Goal: Information Seeking & Learning: Learn about a topic

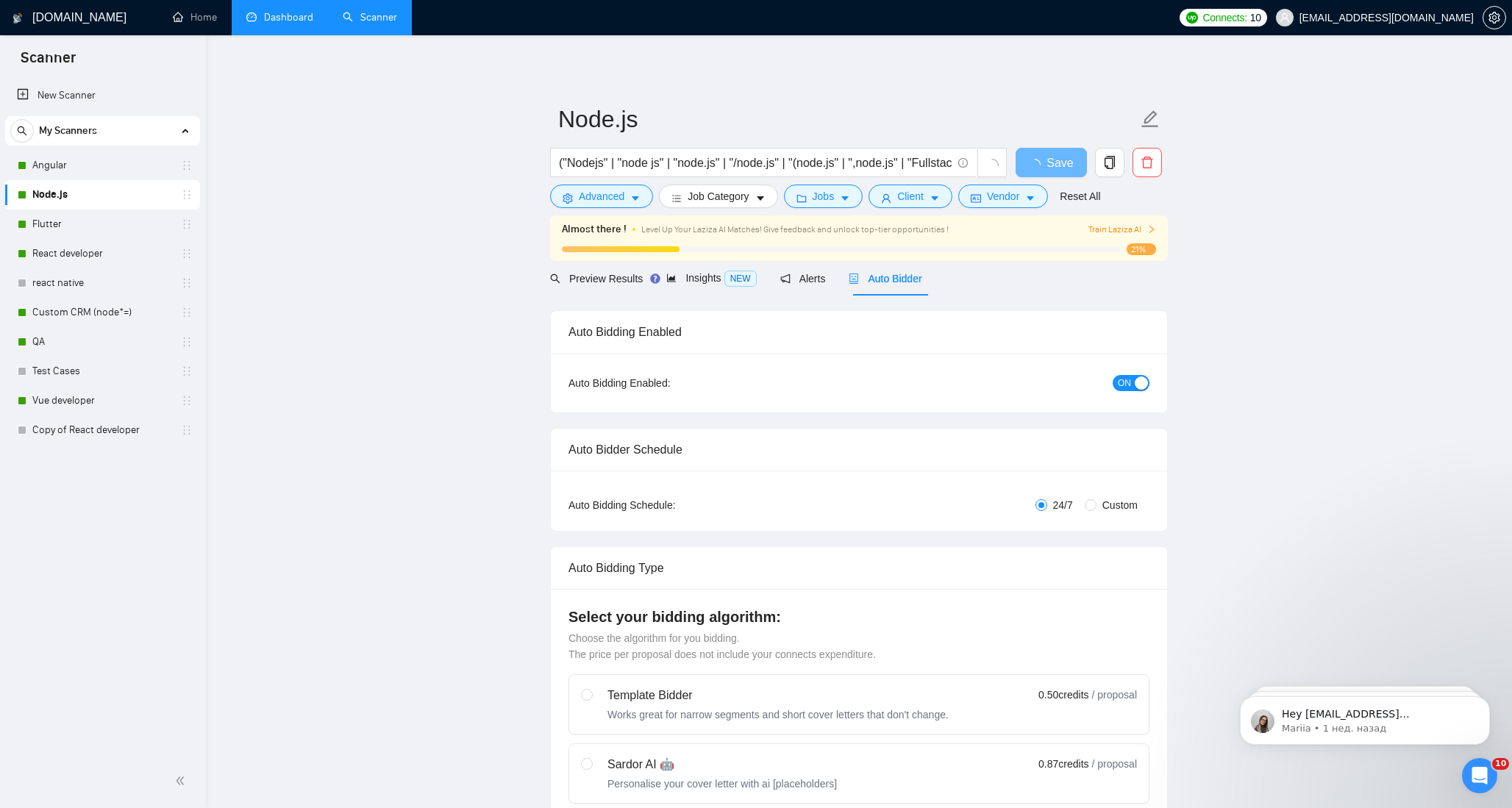
click at [280, 15] on link "Dashboard" at bounding box center [280, 17] width 67 height 13
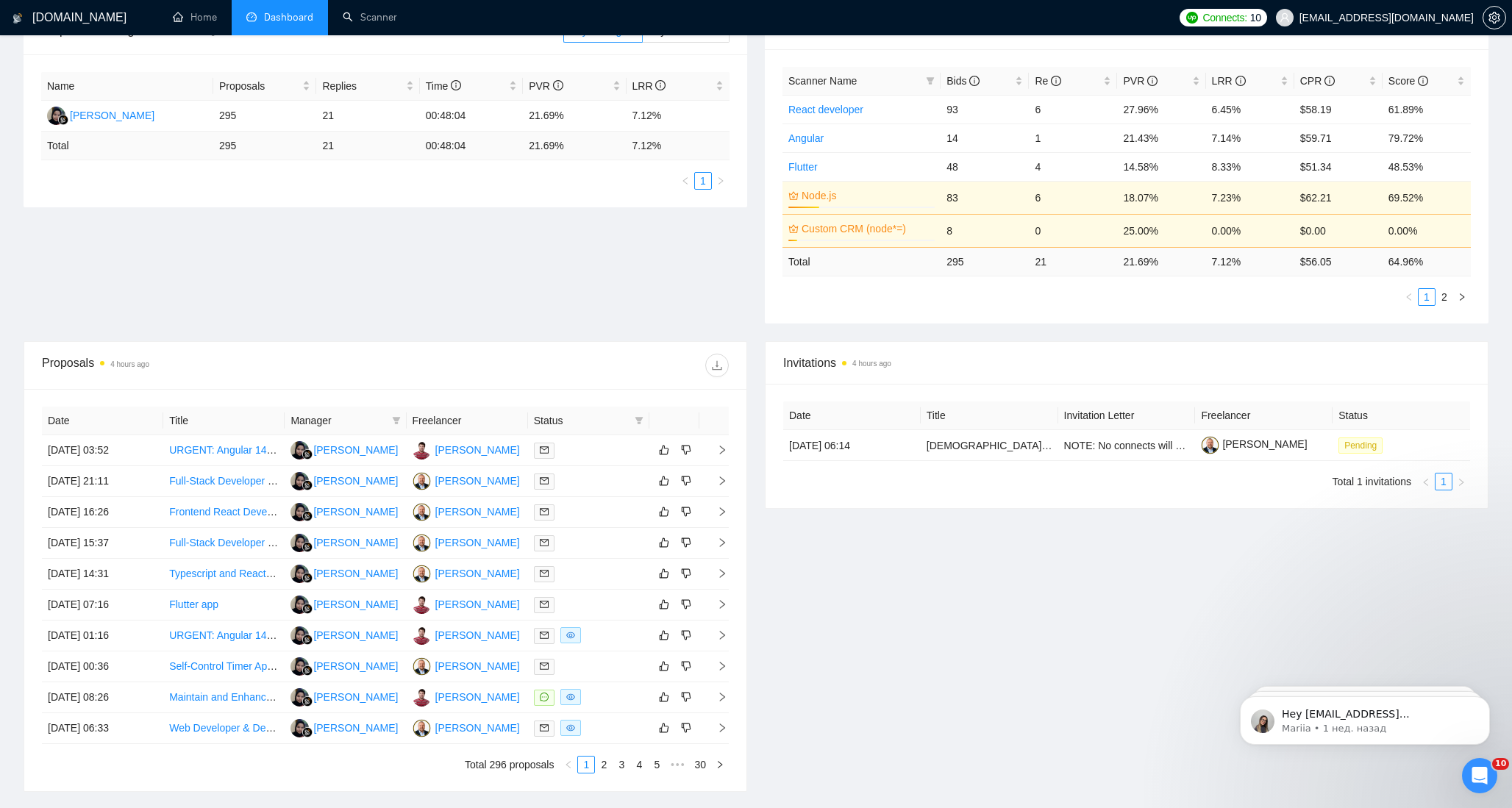
scroll to position [366, 0]
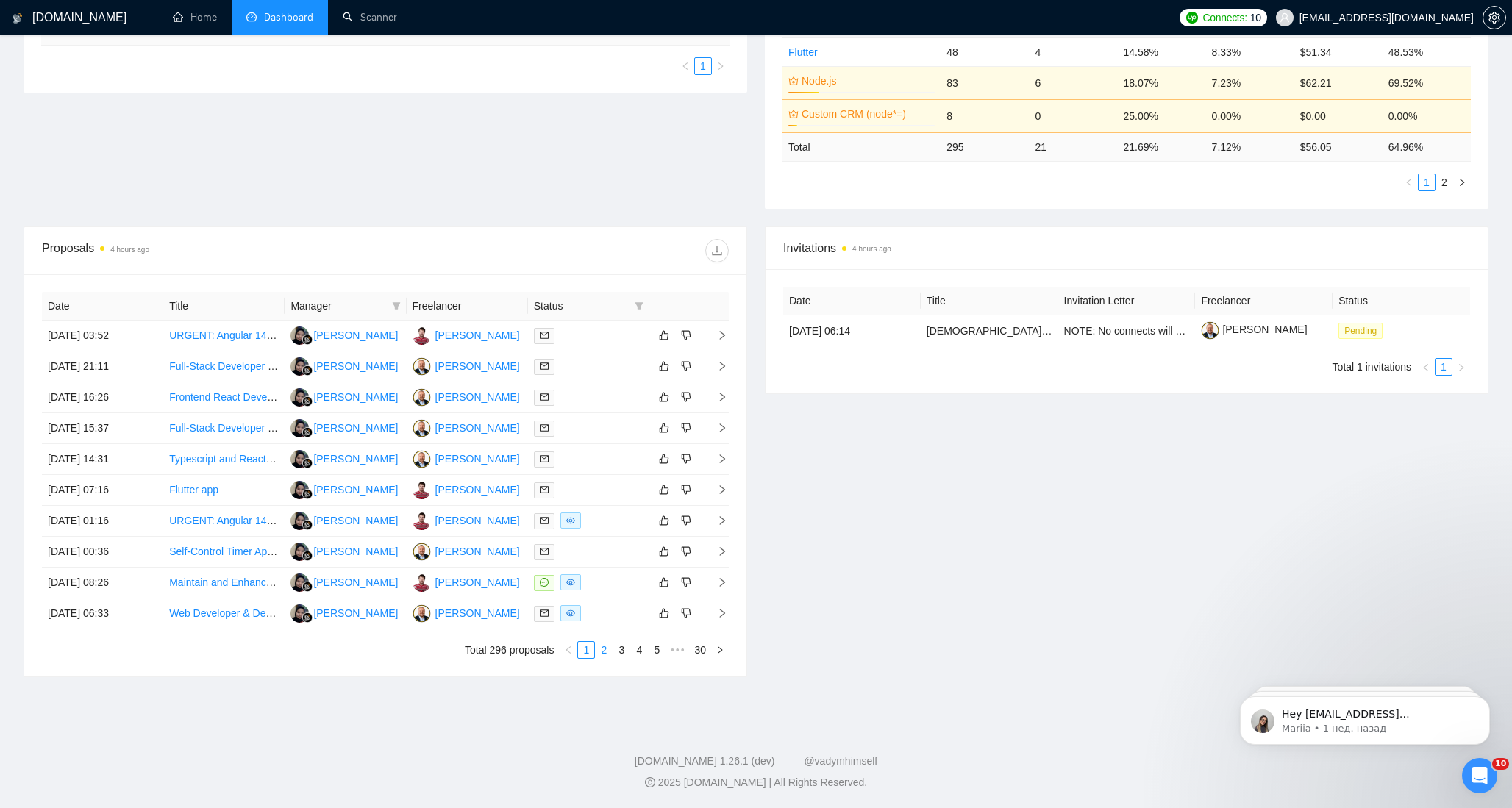
click at [604, 648] on link "2" at bounding box center [603, 650] width 17 height 17
click at [618, 650] on link "3" at bounding box center [621, 650] width 17 height 17
click at [640, 651] on link "4" at bounding box center [639, 650] width 17 height 17
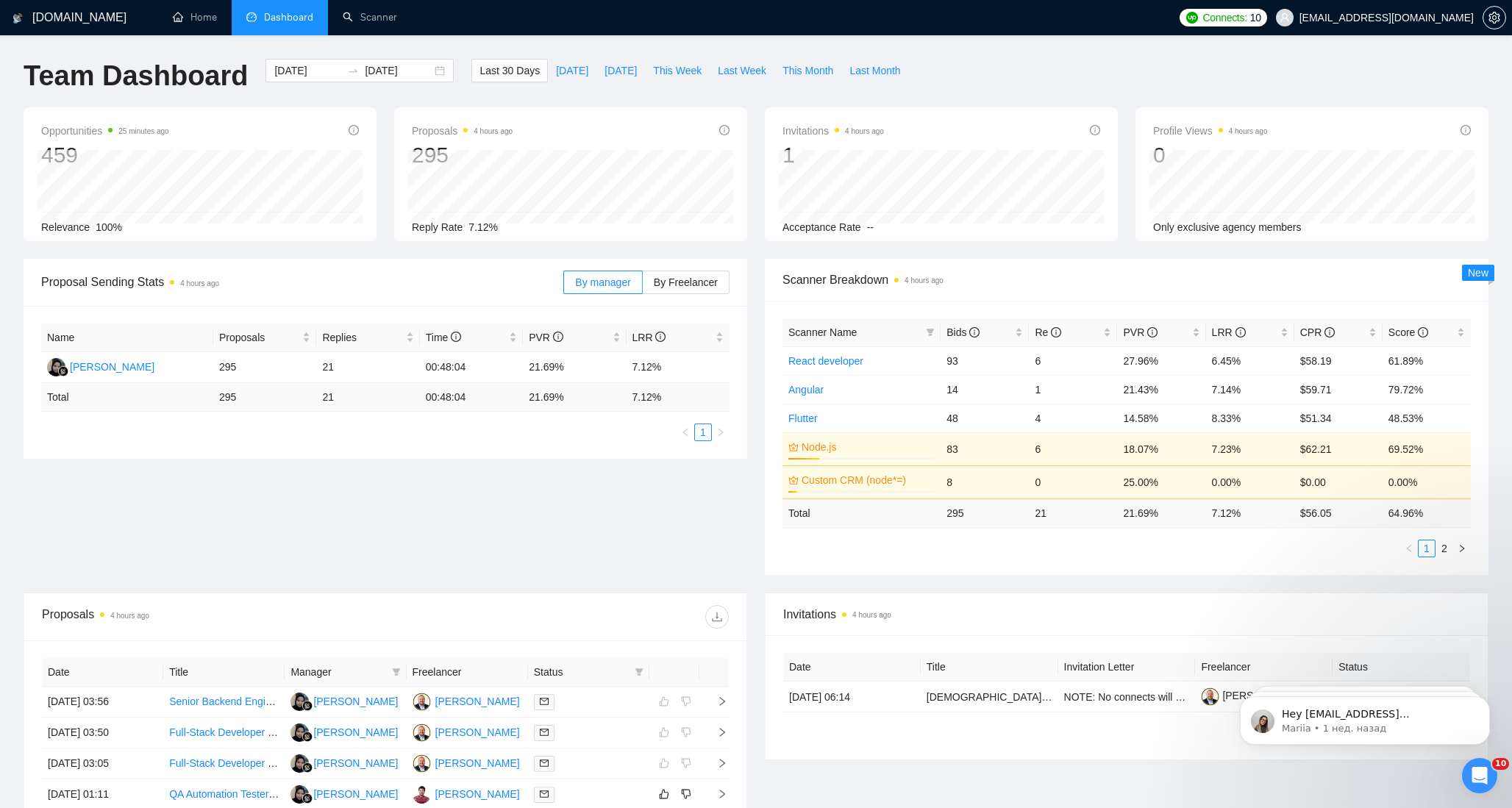
click at [755, 248] on div "Opportunities 25 minutes ago 459 Relevance 100% Proposals 4 hours ago 295 2025-…" at bounding box center [756, 183] width 1483 height 152
click at [757, 247] on div "Opportunities 25 minutes ago 459 Relevance 100% Proposals 4 hours ago 295 2025-…" at bounding box center [756, 183] width 1483 height 152
click at [755, 247] on div "Opportunities 26 minutes ago 459 Relevance 100% Proposals 4 hours ago 295 2025-…" at bounding box center [756, 183] width 1483 height 152
click at [755, 247] on div "Opportunities 26 minutes ago 459 Relevance 100% Proposals 4 hours ago 295 2025-…" at bounding box center [756, 183] width 1483 height 152
click at [754, 247] on div "Opportunities 26 minutes ago 459 Relevance 100% Proposals 4 hours ago 295 2025-…" at bounding box center [756, 183] width 1483 height 152
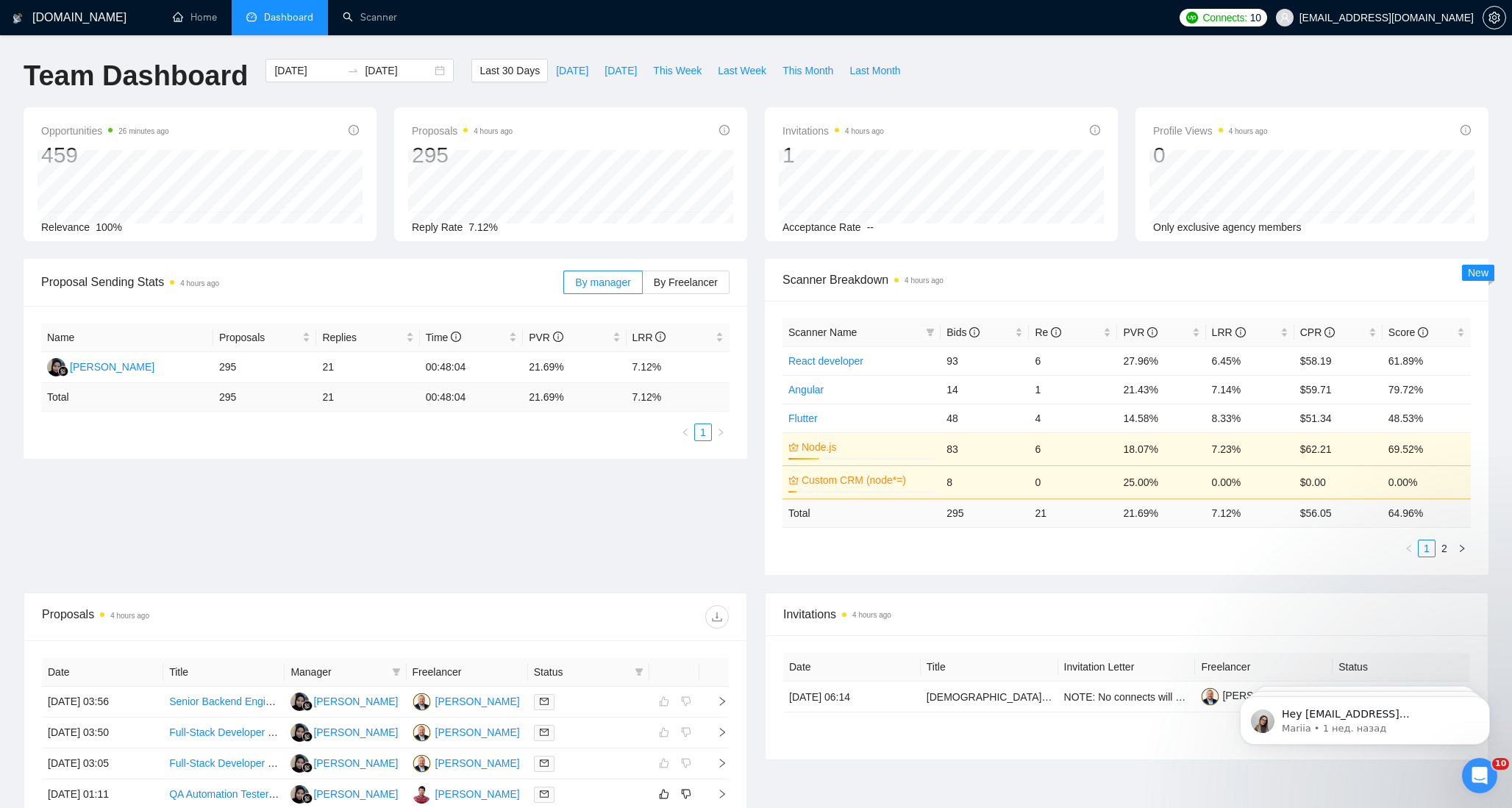
click at [754, 247] on div "Opportunities 26 minutes ago 459 Relevance 100% Proposals 4 hours ago 295 2025-…" at bounding box center [756, 183] width 1483 height 152
